Goal: Check status: Check status

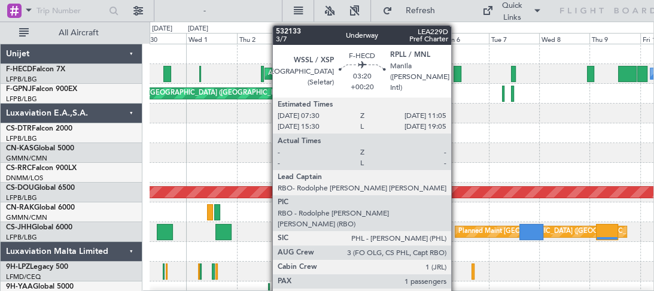
click at [456, 77] on div at bounding box center [457, 74] width 8 height 16
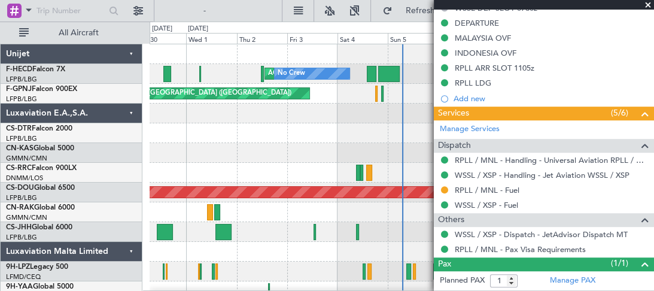
scroll to position [509, 0]
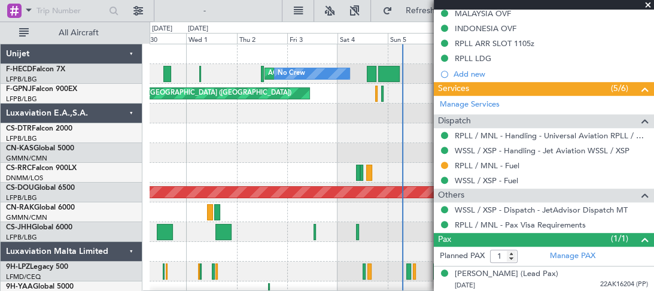
click at [649, 2] on span at bounding box center [648, 5] width 12 height 11
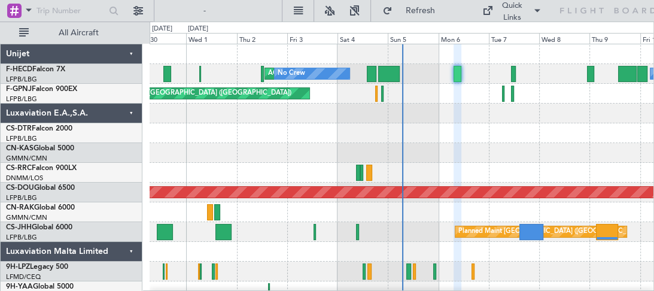
type input "0"
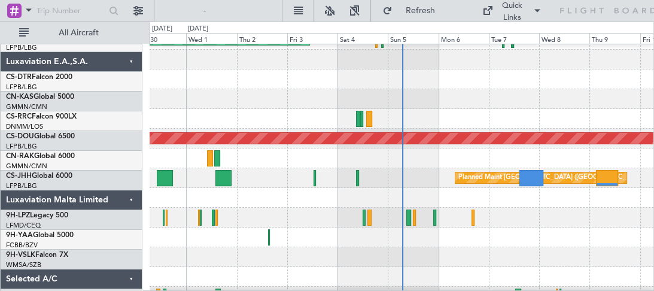
scroll to position [54, 0]
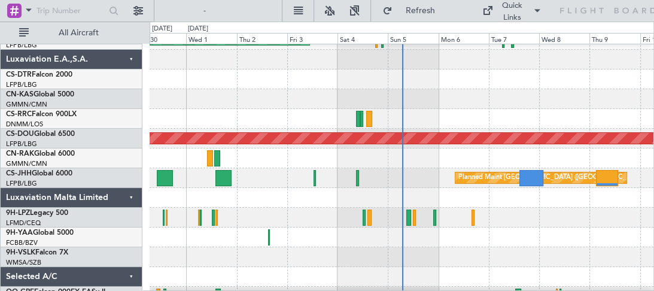
click at [438, 92] on div at bounding box center [402, 99] width 504 height 20
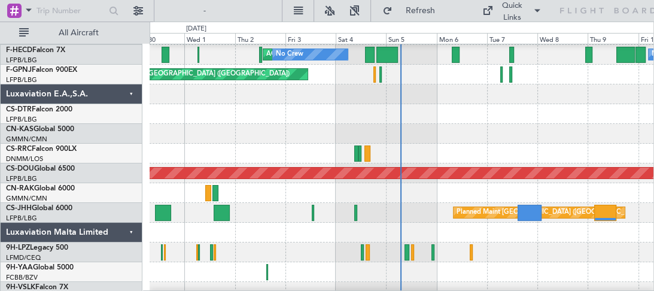
scroll to position [19, 0]
click at [495, 249] on div at bounding box center [402, 252] width 504 height 20
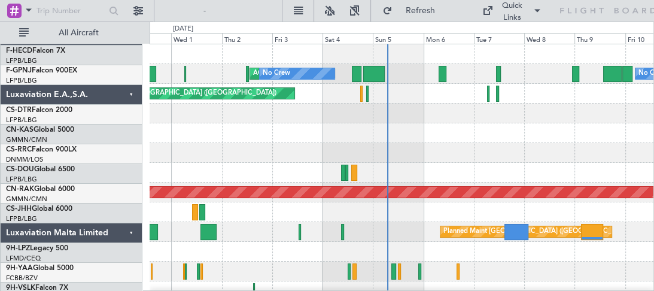
scroll to position [0, 0]
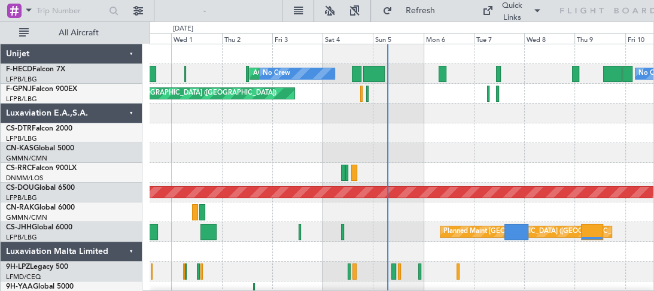
click at [489, 219] on div "No Crew AOG Maint Paris (Le Bourget) No Crew Planned Maint Paris (Le Bourget) N…" at bounding box center [402, 221] width 504 height 355
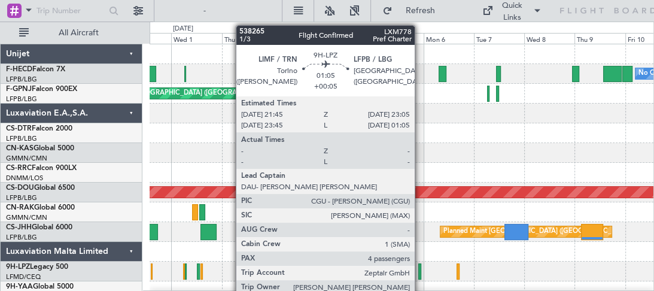
click at [420, 269] on div at bounding box center [419, 271] width 3 height 16
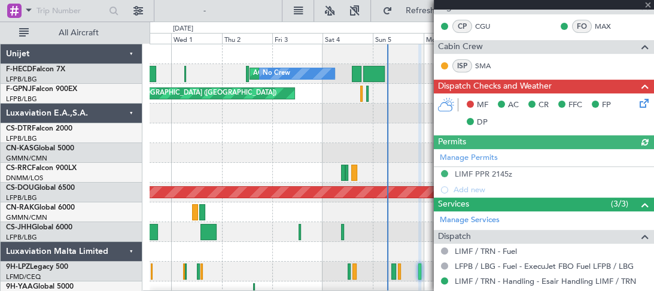
scroll to position [102, 0]
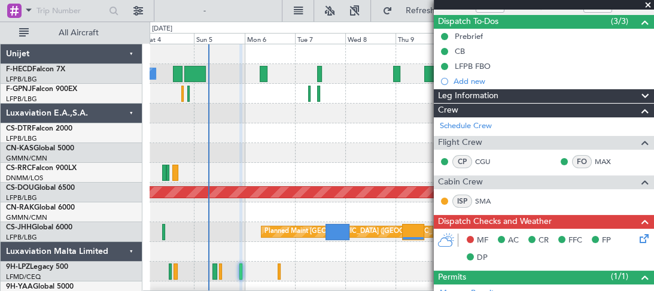
click at [175, 159] on div at bounding box center [402, 153] width 504 height 20
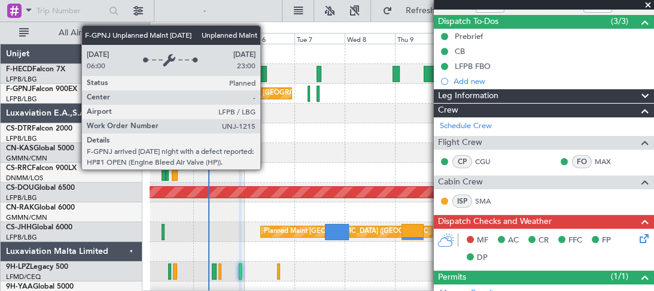
click at [266, 94] on div "Unplanned Maint [GEOGRAPHIC_DATA] ([GEOGRAPHIC_DATA])" at bounding box center [307, 93] width 197 height 18
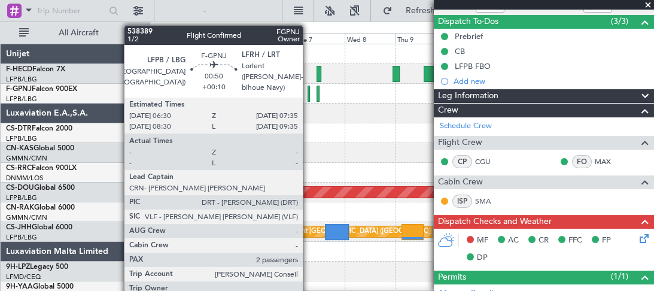
click at [308, 95] on div at bounding box center [308, 94] width 2 height 16
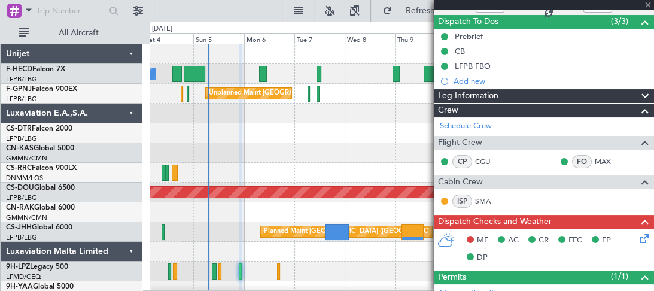
type input "+00:10"
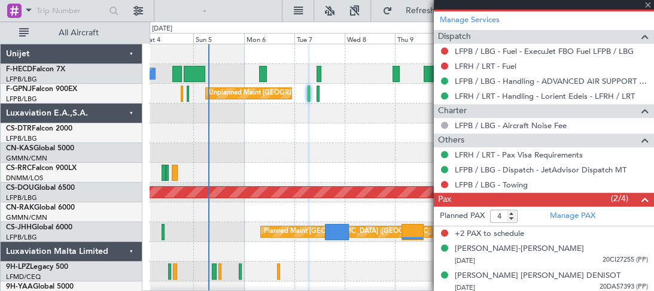
scroll to position [400, 0]
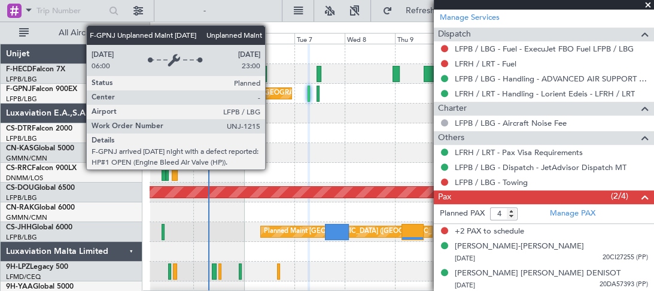
click at [270, 96] on div "Unplanned Maint [GEOGRAPHIC_DATA] ([GEOGRAPHIC_DATA])" at bounding box center [307, 93] width 197 height 18
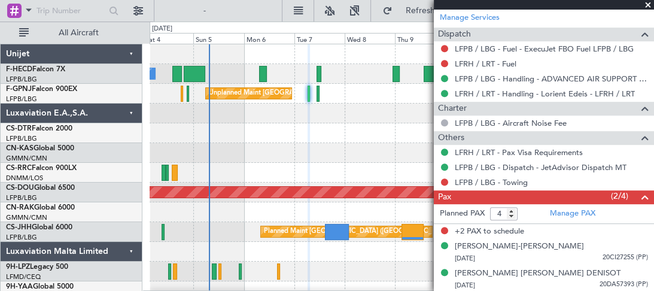
click at [648, 4] on span at bounding box center [648, 5] width 12 height 11
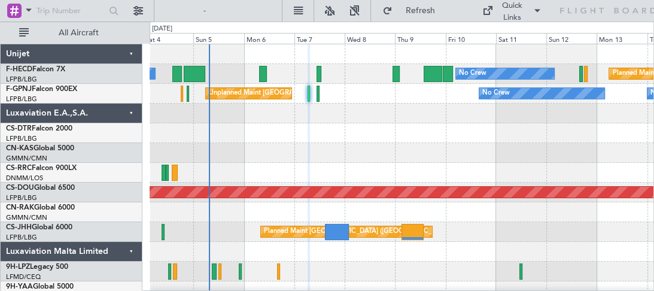
type input "0"
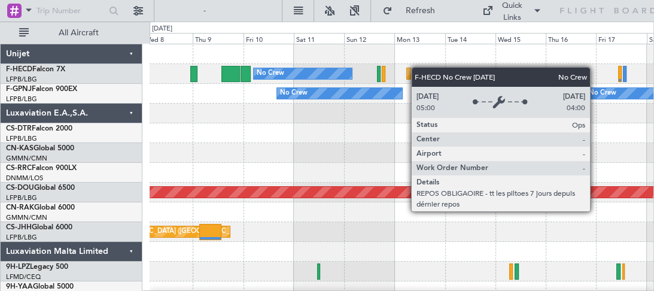
click at [288, 72] on div "No Crew Planned Maint Paris (Le Bourget) No Crew No Crew No Crew Unplanned Main…" at bounding box center [402, 208] width 504 height 328
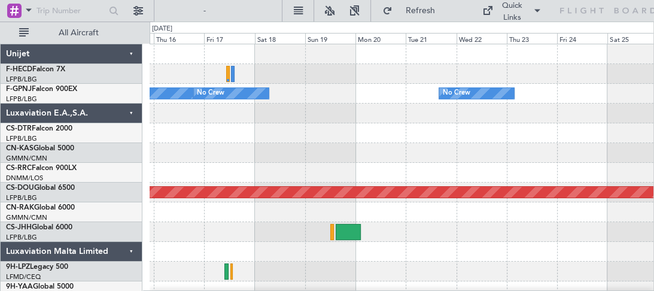
click at [209, 129] on div at bounding box center [402, 133] width 504 height 20
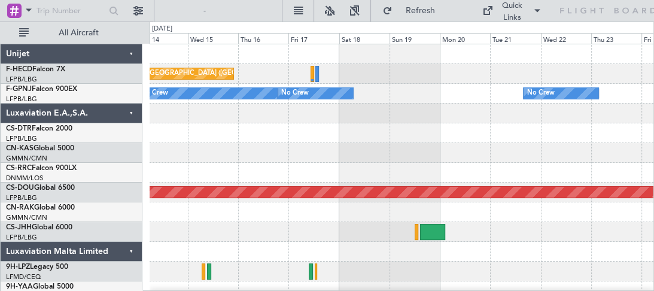
click at [391, 84] on div "Planned Maint Paris (Le Bourget) No Crew No Crew No Crew No Crew No Crew Planne…" at bounding box center [402, 236] width 504 height 385
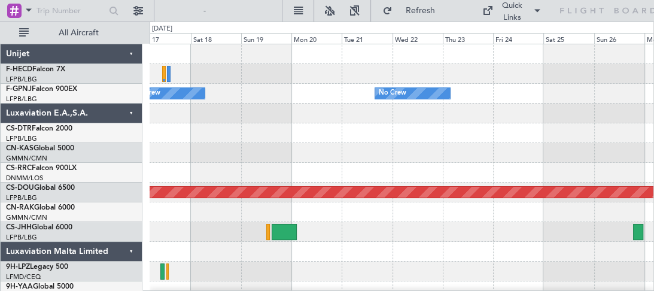
click at [337, 90] on div "Planned Maint Paris (Le Bourget) Planned Maint Paris (Le Bourget) No Crew No Cr…" at bounding box center [402, 236] width 504 height 385
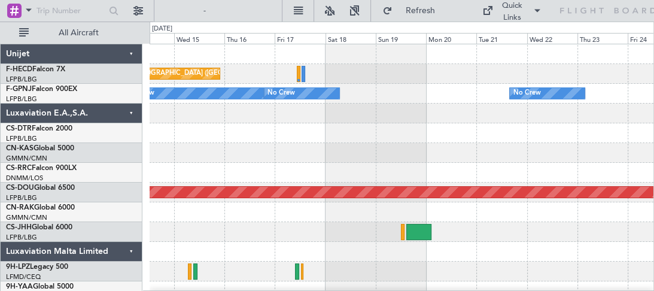
click at [384, 125] on div "Planned Maint Paris (Le Bourget) No Crew No Crew No Crew No Crew No Crew Planne…" at bounding box center [402, 236] width 504 height 385
click at [326, 148] on div "Planned Maint Paris (Le Bourget) No Crew No Crew No Crew No Crew No Crew Planne…" at bounding box center [402, 236] width 504 height 385
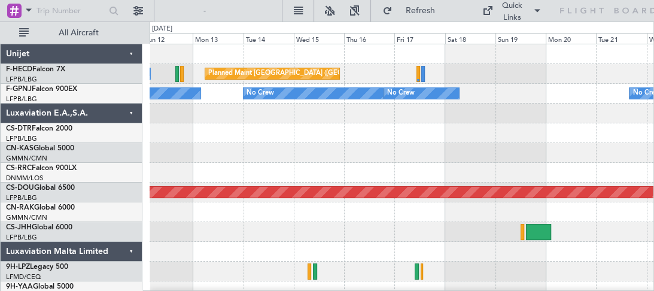
click at [341, 147] on div at bounding box center [402, 153] width 504 height 20
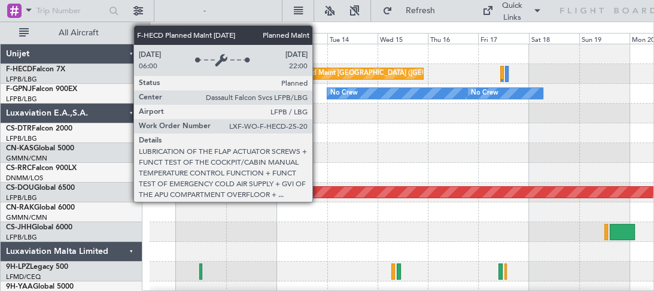
click at [414, 89] on div "Planned Maint Paris (Le Bourget) No Crew No Crew No Crew No Crew No Crew Planne…" at bounding box center [402, 236] width 504 height 385
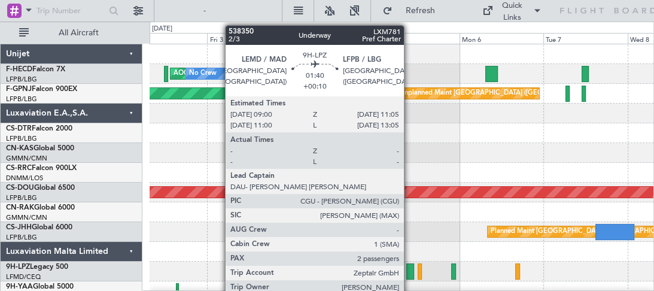
click at [409, 270] on div at bounding box center [410, 271] width 8 height 16
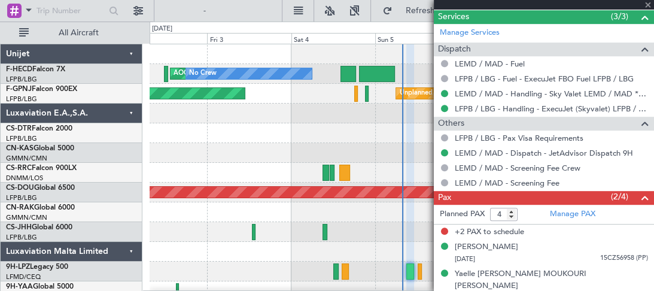
scroll to position [440, 0]
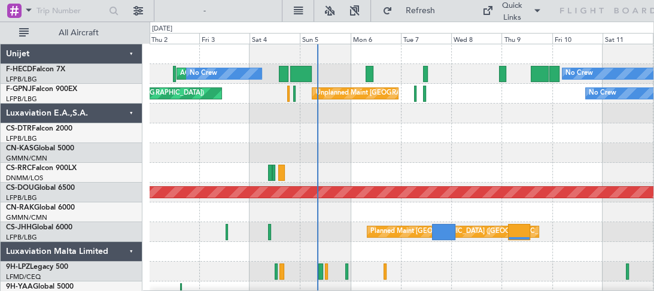
click at [400, 142] on div at bounding box center [402, 133] width 504 height 20
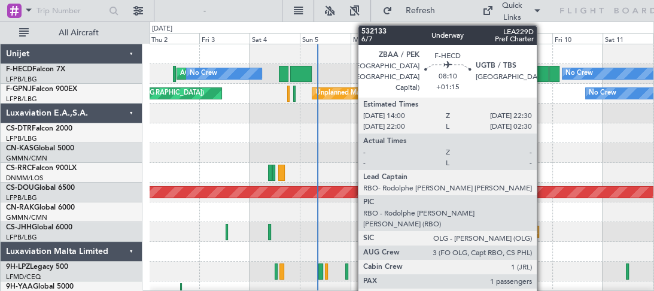
click at [539, 75] on div at bounding box center [539, 74] width 18 height 16
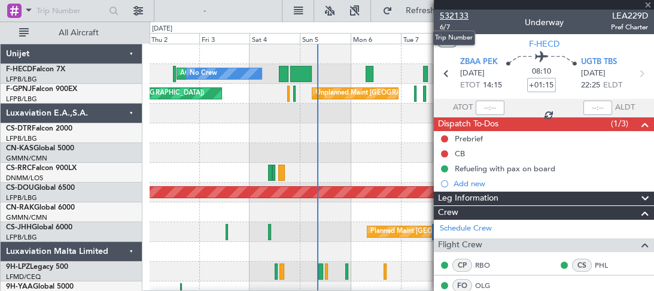
click at [458, 17] on span "532133" at bounding box center [454, 16] width 29 height 13
